Goal: Find specific page/section: Find specific page/section

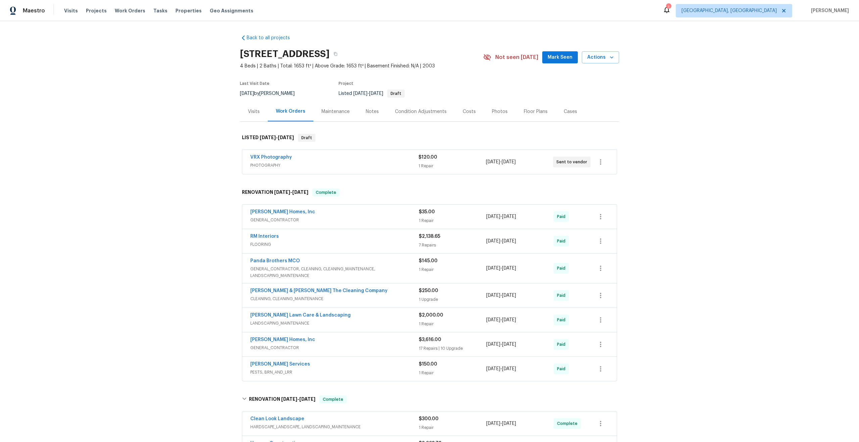
scroll to position [7, 0]
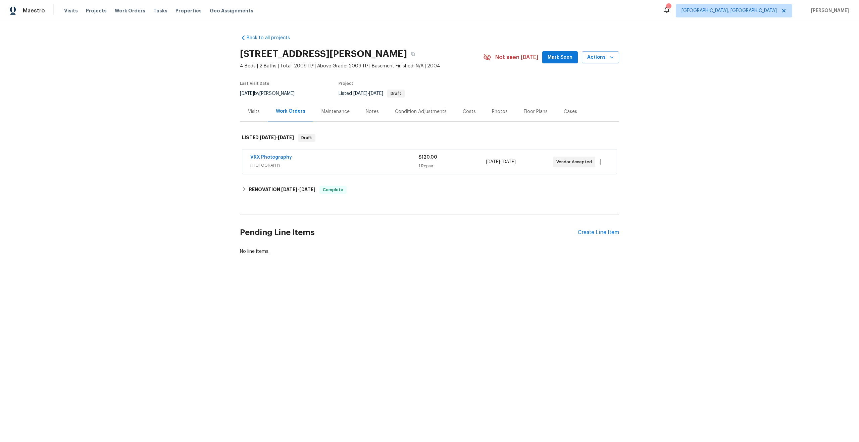
click at [364, 161] on div "VRX Photography" at bounding box center [334, 158] width 168 height 8
